Goal: Task Accomplishment & Management: Complete application form

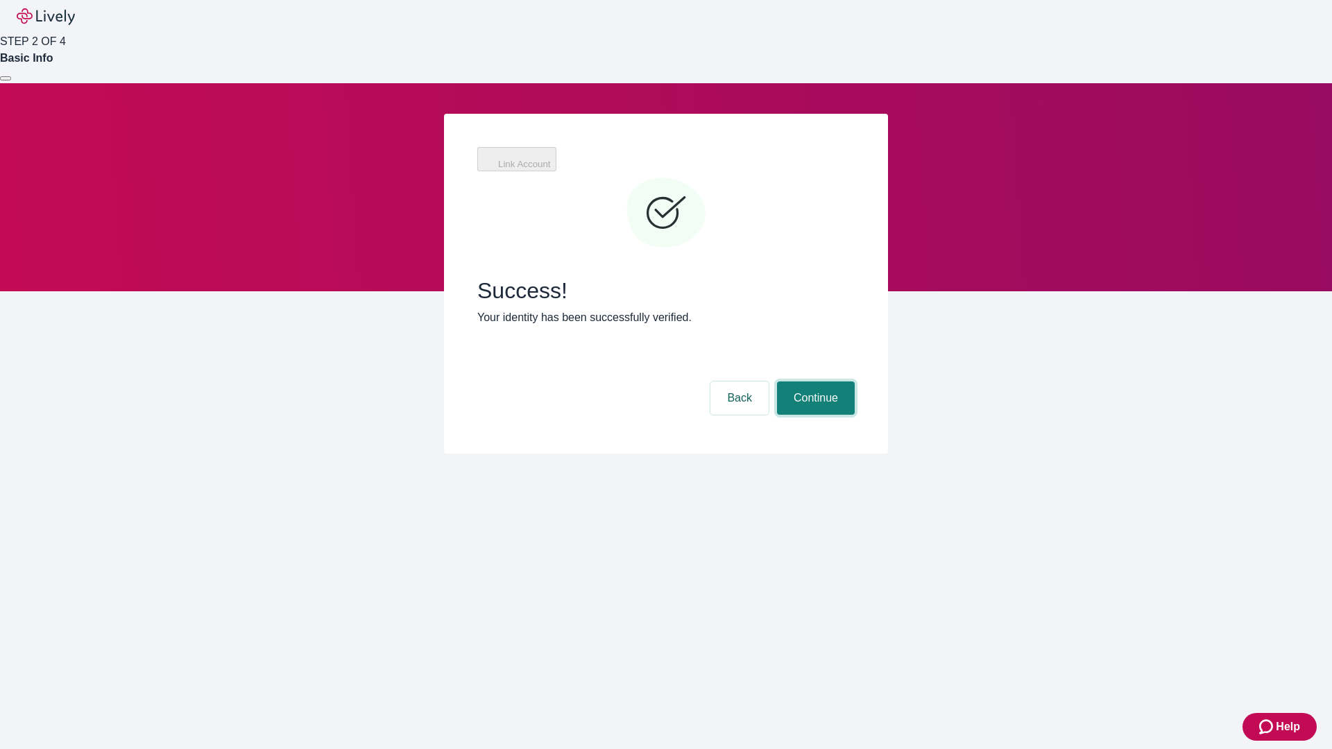
click at [814, 381] on button "Continue" at bounding box center [816, 397] width 78 height 33
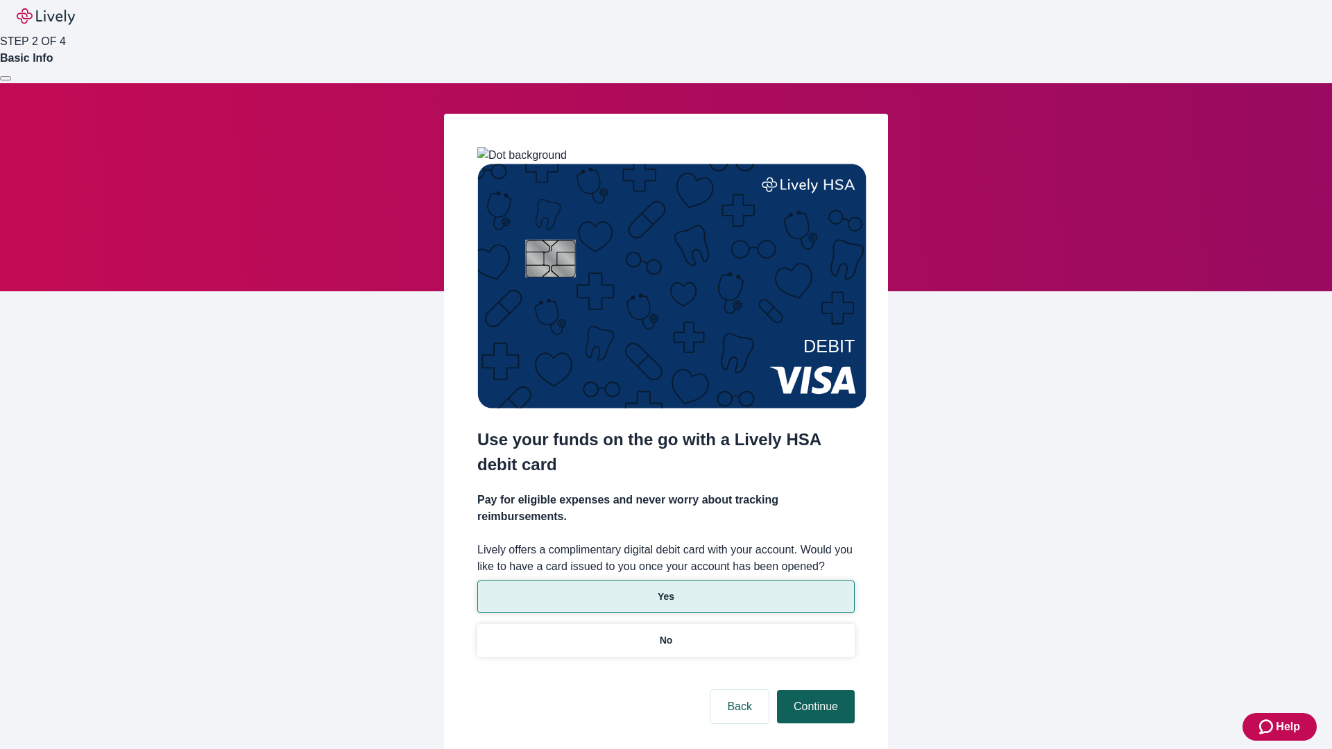
click at [665, 590] on p "Yes" at bounding box center [665, 597] width 17 height 15
click at [814, 690] on button "Continue" at bounding box center [816, 706] width 78 height 33
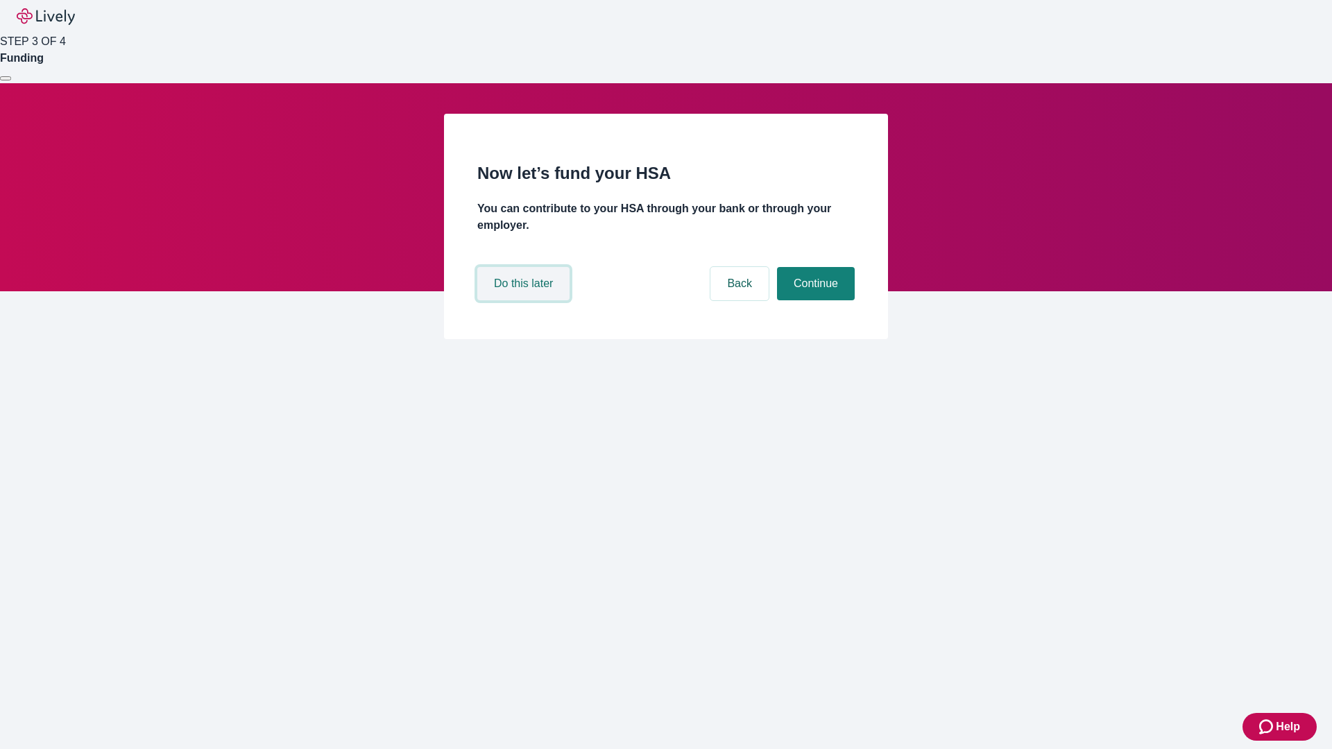
click at [525, 300] on button "Do this later" at bounding box center [523, 283] width 92 height 33
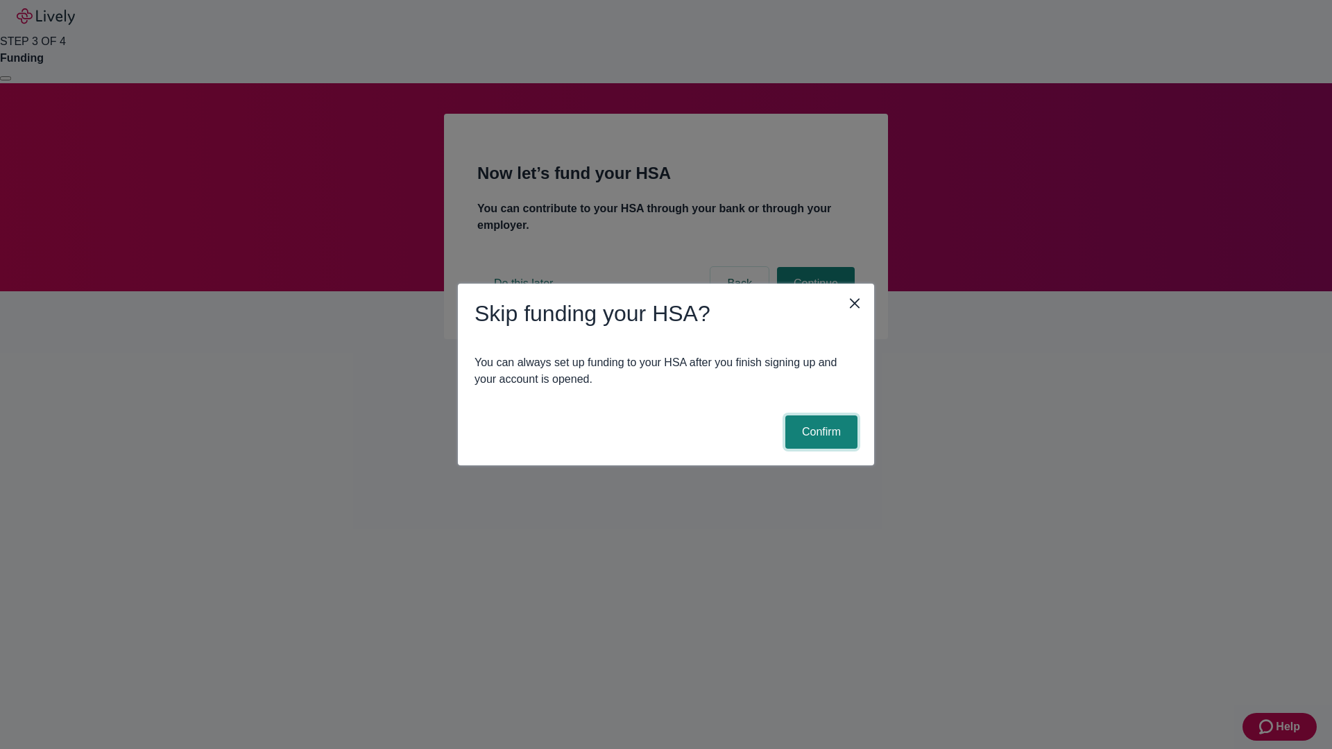
click at [819, 432] on button "Confirm" at bounding box center [821, 431] width 72 height 33
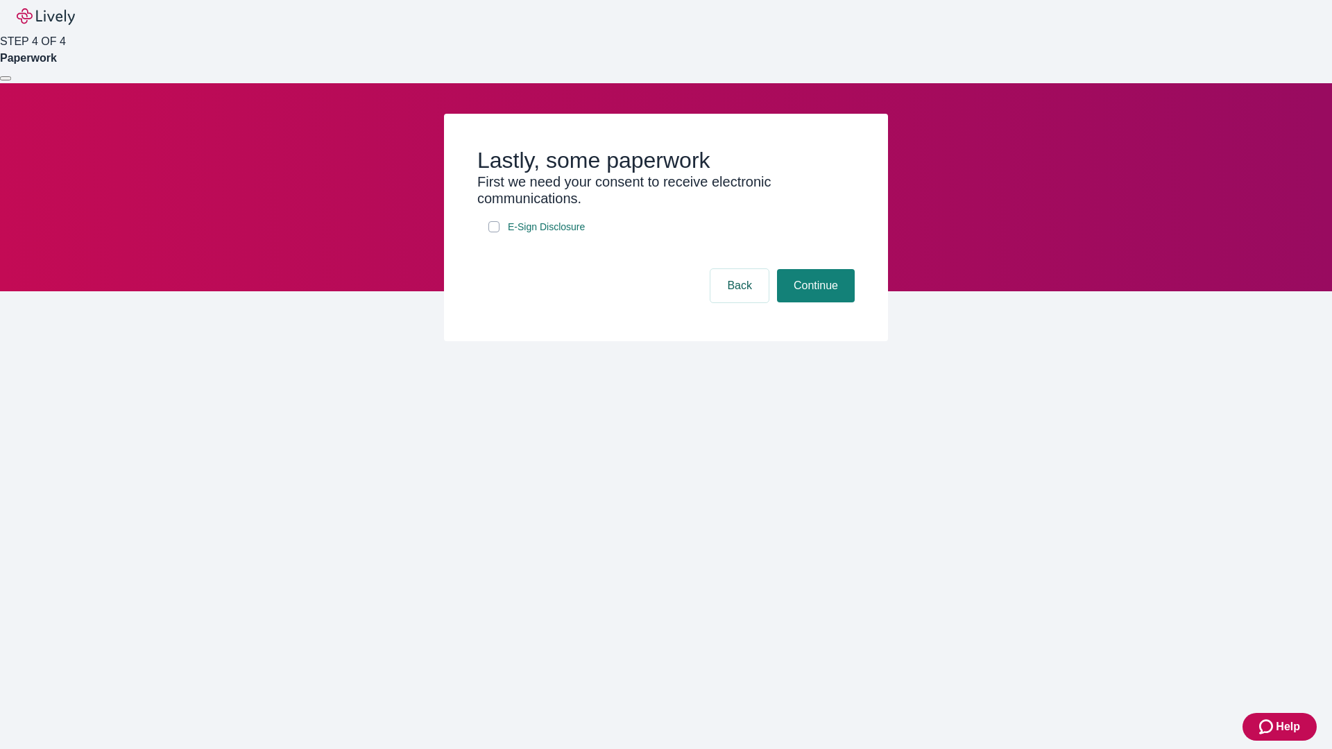
click at [494, 232] on input "E-Sign Disclosure" at bounding box center [493, 226] width 11 height 11
checkbox input "true"
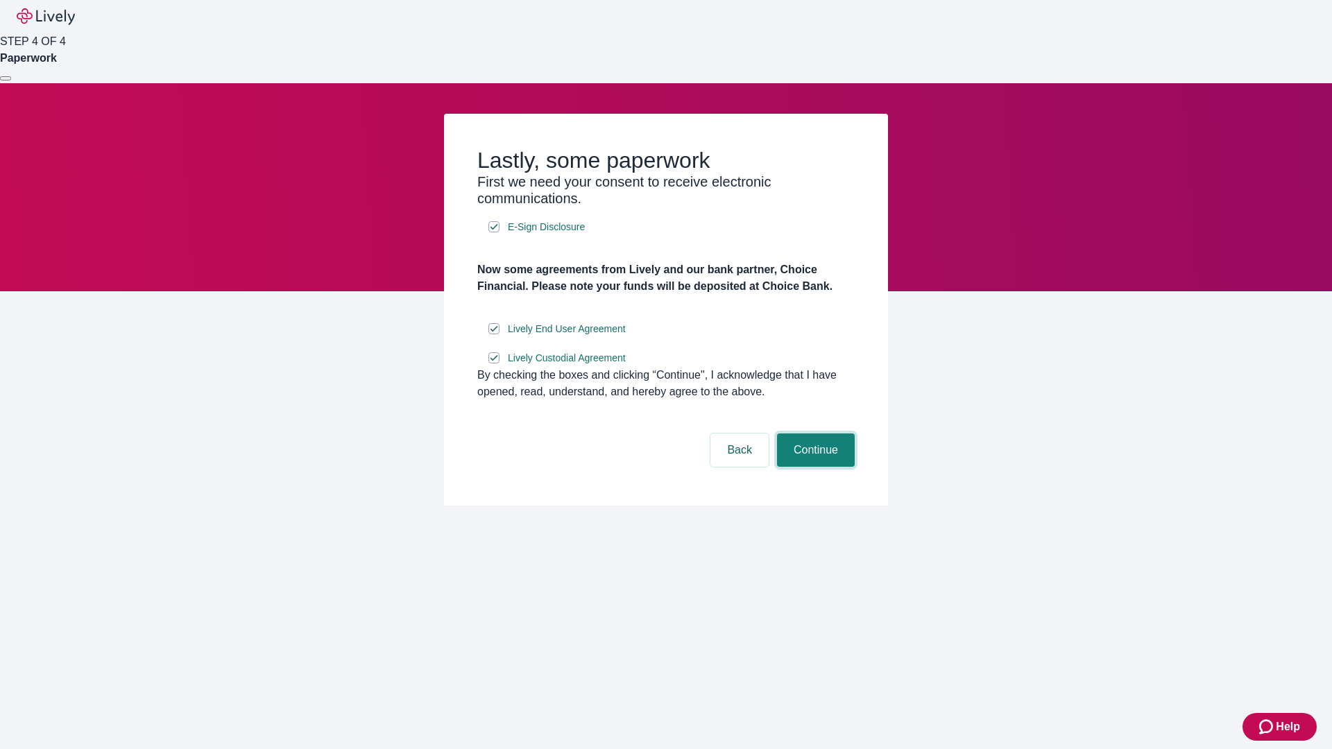
click at [814, 467] on button "Continue" at bounding box center [816, 449] width 78 height 33
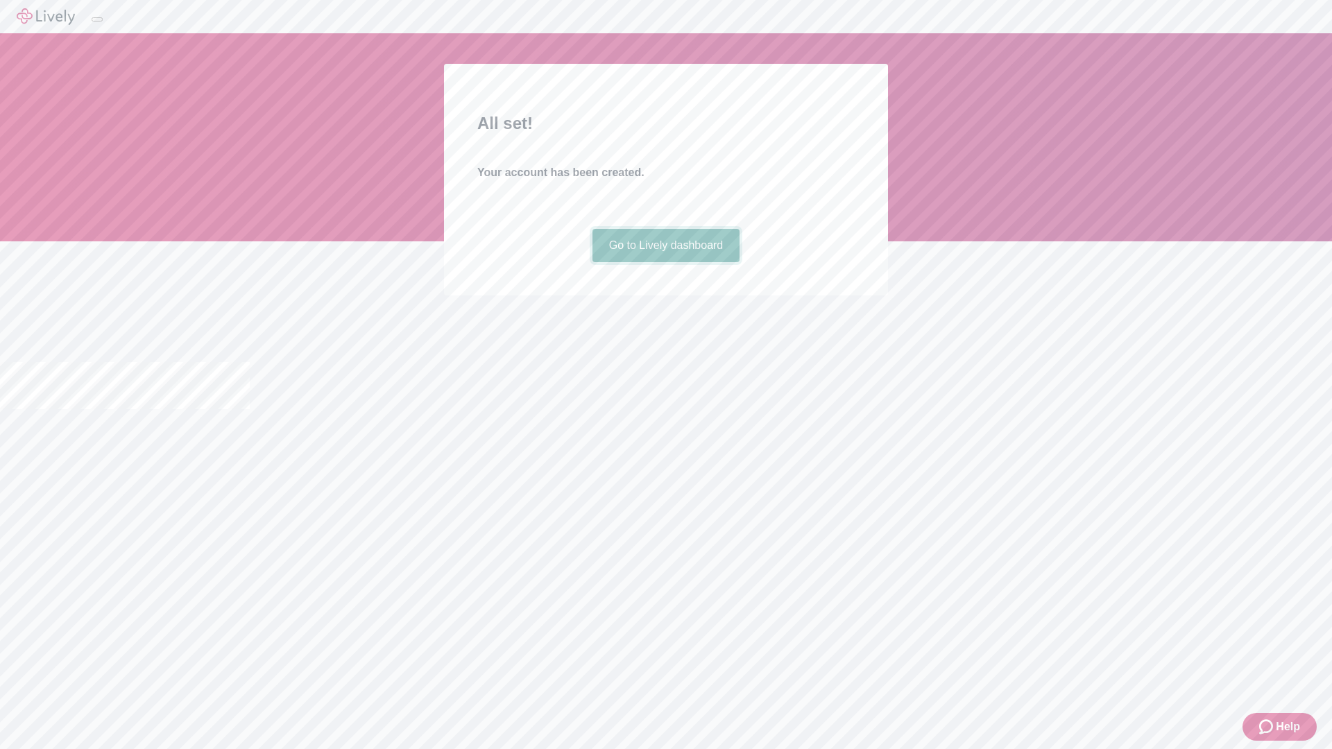
click at [665, 262] on link "Go to Lively dashboard" at bounding box center [666, 245] width 148 height 33
